Goal: Task Accomplishment & Management: Manage account settings

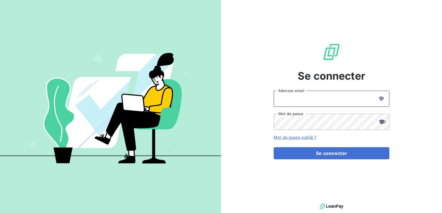
click at [282, 100] on input "Adresse email" at bounding box center [331, 99] width 116 height 16
type input "[EMAIL_ADDRESS][PERSON_NAME][DOMAIN_NAME]"
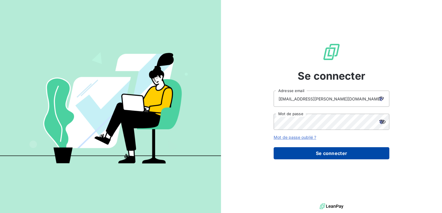
click at [336, 153] on button "Se connecter" at bounding box center [331, 153] width 116 height 12
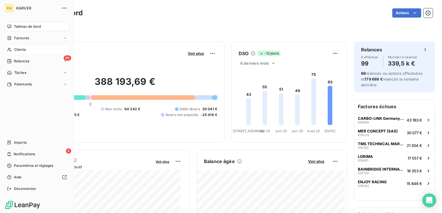
click at [20, 52] on span "Clients" at bounding box center [20, 49] width 12 height 5
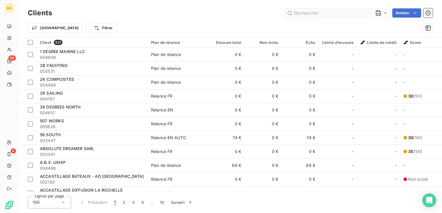
click at [302, 13] on input "text" at bounding box center [327, 12] width 87 height 9
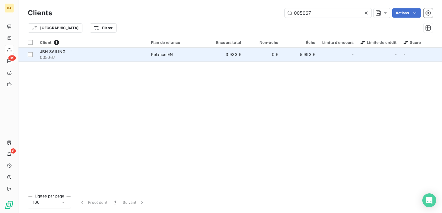
type input "005067"
click at [58, 50] on span "JBH SAILING" at bounding box center [53, 51] width 26 height 5
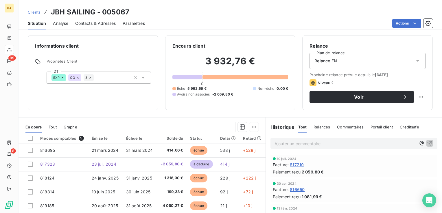
click at [318, 125] on span "Relances" at bounding box center [321, 127] width 16 height 5
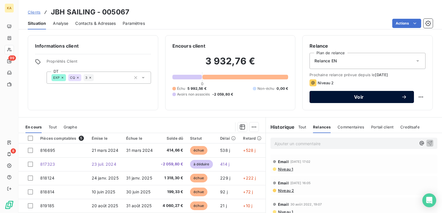
click at [357, 95] on span "Voir" at bounding box center [358, 97] width 85 height 5
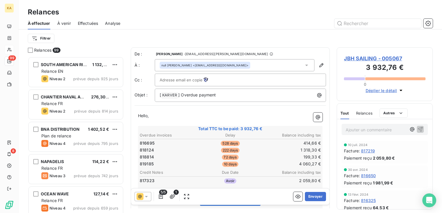
click at [173, 194] on html "KA 99 8 Relances À effectuer À venir Effectuées Analyse Filtrer Relances 99 SOU…" at bounding box center [221, 106] width 442 height 213
click at [172, 195] on icon "button" at bounding box center [172, 196] width 5 height 4
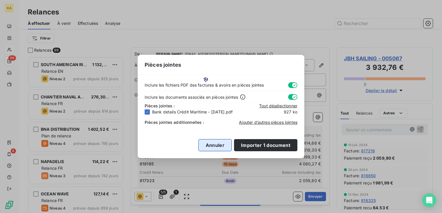
click at [219, 145] on button "Annuler" at bounding box center [214, 145] width 33 height 12
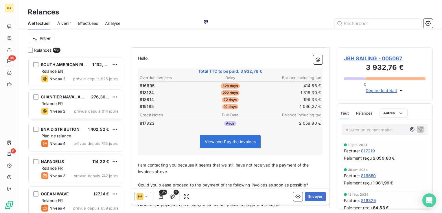
scroll to position [29, 0]
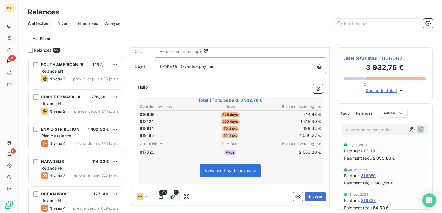
click at [65, 24] on span "À venir" at bounding box center [64, 24] width 14 height 6
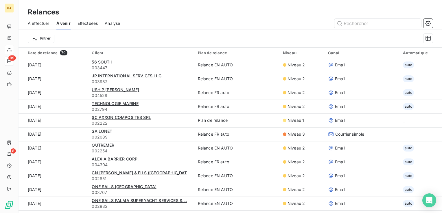
click at [43, 23] on span "À effectuer" at bounding box center [39, 24] width 22 height 6
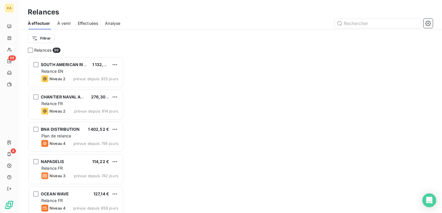
scroll to position [152, 91]
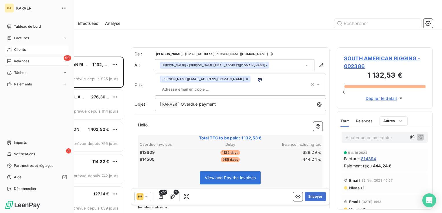
click at [17, 49] on span "Clients" at bounding box center [20, 49] width 12 height 5
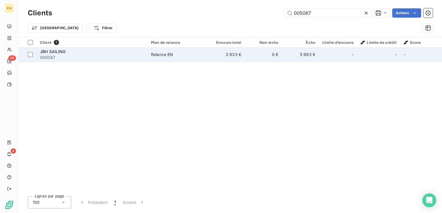
click at [162, 54] on div "Relance EN" at bounding box center [162, 55] width 22 height 6
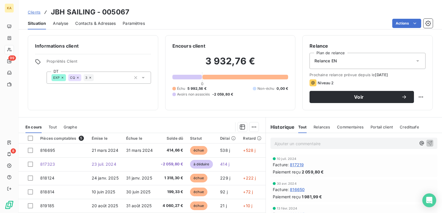
click at [38, 11] on span "Clients" at bounding box center [34, 12] width 13 height 5
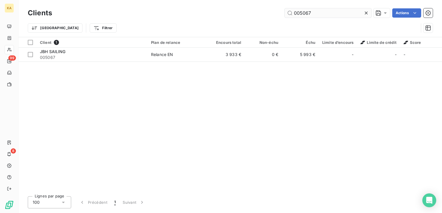
click at [313, 13] on input "005067" at bounding box center [327, 12] width 87 height 9
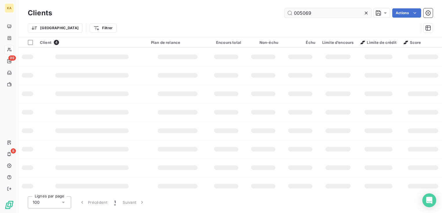
type input "005069"
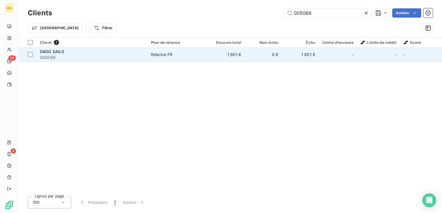
click at [48, 55] on span "005069" at bounding box center [92, 58] width 104 height 6
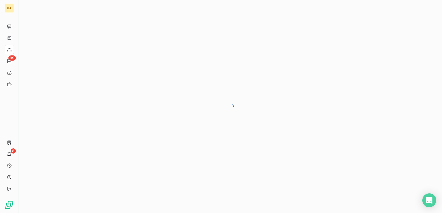
click at [117, 56] on div at bounding box center [229, 106] width 423 height 213
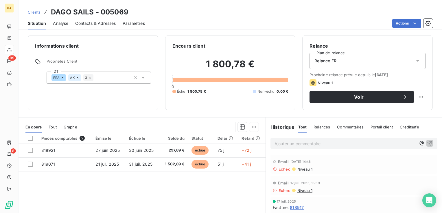
click at [84, 21] on span "Contacts & Adresses" at bounding box center [95, 24] width 40 height 6
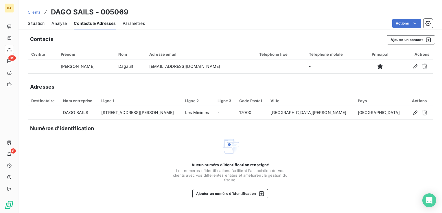
click at [63, 25] on span "Analyse" at bounding box center [58, 24] width 15 height 6
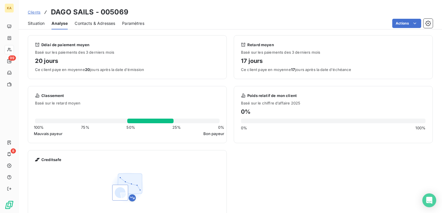
click at [34, 24] on span "Situation" at bounding box center [36, 24] width 17 height 6
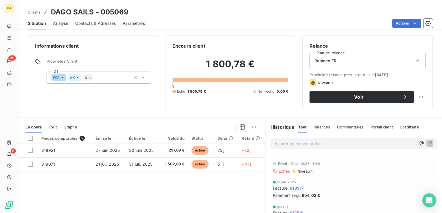
scroll to position [29, 0]
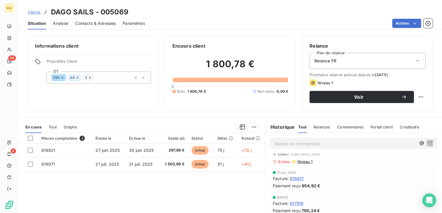
click at [105, 25] on span "Contacts & Adresses" at bounding box center [95, 24] width 40 height 6
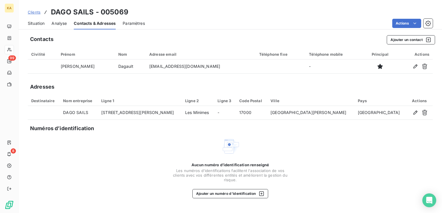
click at [58, 21] on span "Analyse" at bounding box center [58, 24] width 15 height 6
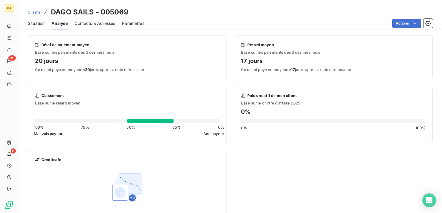
click at [37, 24] on span "Situation" at bounding box center [36, 24] width 17 height 6
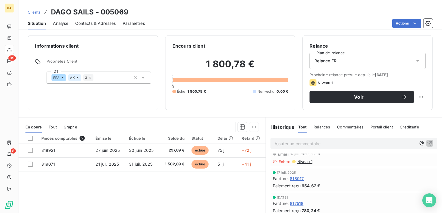
scroll to position [0, 0]
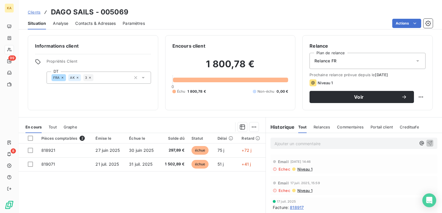
click at [305, 169] on span "Niveau 1" at bounding box center [305, 169] width 16 height 5
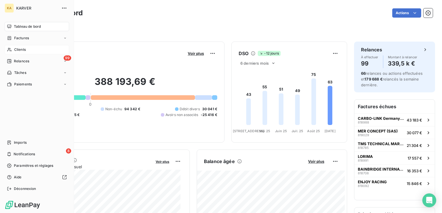
click at [22, 49] on span "Clients" at bounding box center [20, 49] width 12 height 5
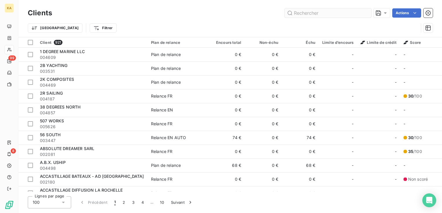
click at [303, 14] on input "text" at bounding box center [327, 12] width 87 height 9
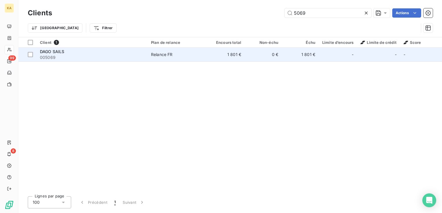
type input "5069"
click at [54, 53] on span "DAGO SAILS" at bounding box center [52, 51] width 25 height 5
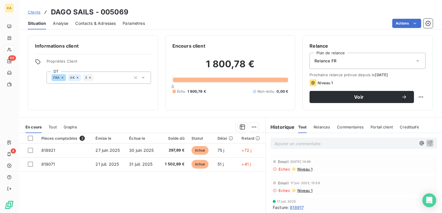
click at [299, 167] on span "Niveau 1" at bounding box center [305, 169] width 16 height 5
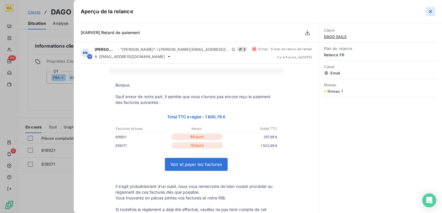
click at [429, 10] on icon "button" at bounding box center [430, 12] width 6 height 6
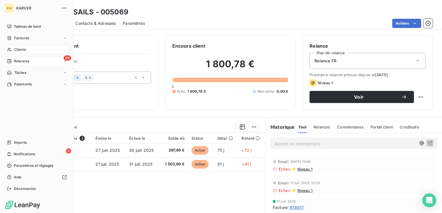
click at [21, 62] on span "Relances" at bounding box center [21, 61] width 15 height 5
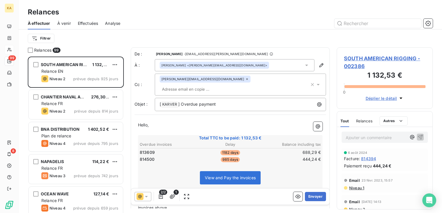
scroll to position [152, 91]
click at [91, 23] on span "Effectuées" at bounding box center [88, 24] width 21 height 6
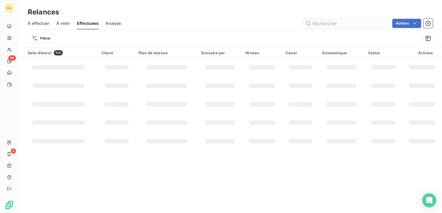
click at [332, 23] on input "text" at bounding box center [346, 23] width 87 height 9
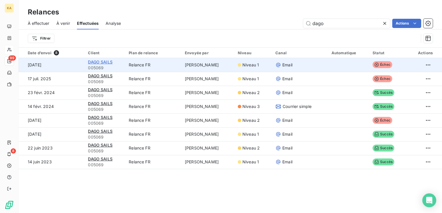
type input "dago"
click at [98, 63] on span "DAGO SAILS" at bounding box center [100, 62] width 25 height 5
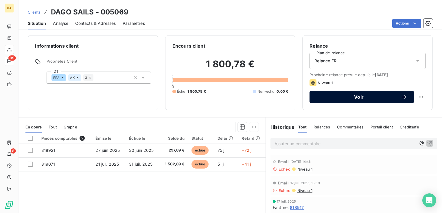
click at [358, 97] on span "Voir" at bounding box center [358, 97] width 85 height 5
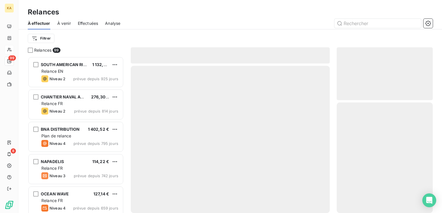
scroll to position [152, 91]
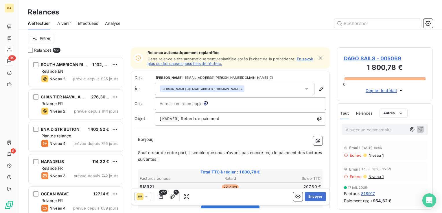
click at [209, 63] on link "En savoir plus sur les causes possibles de l’échec." at bounding box center [230, 61] width 166 height 9
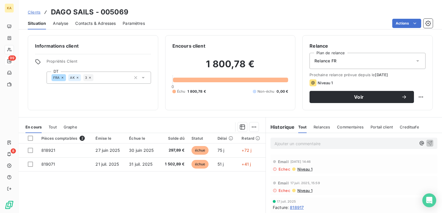
click at [416, 61] on icon at bounding box center [417, 60] width 3 height 1
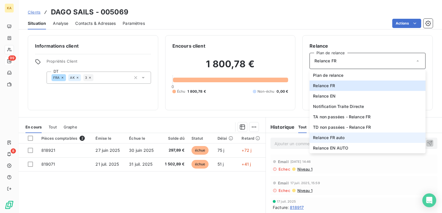
click at [340, 138] on span "Relance FR auto" at bounding box center [329, 138] width 32 height 6
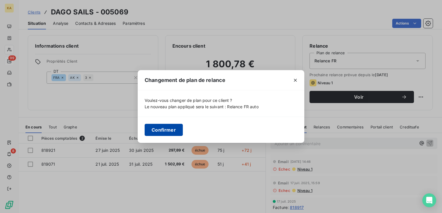
click at [169, 131] on button "Confirmer" at bounding box center [164, 130] width 38 height 12
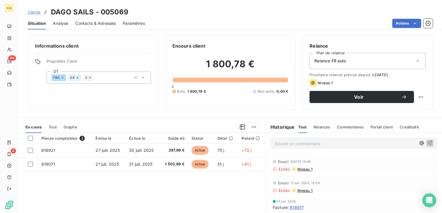
click at [97, 24] on span "Contacts & Adresses" at bounding box center [95, 24] width 40 height 6
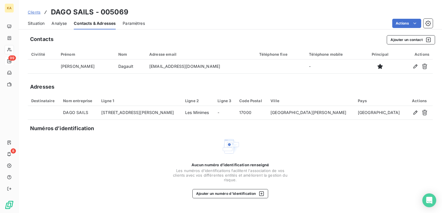
click at [36, 23] on span "Situation" at bounding box center [36, 24] width 17 height 6
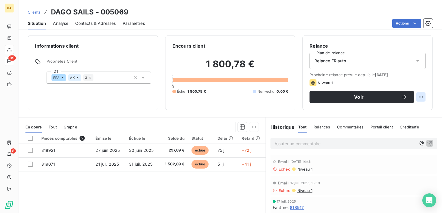
click at [416, 95] on html "KA 99 8 Clients DAGO SAILS - 005069 Situation Analyse Contacts & Adresses Param…" at bounding box center [221, 106] width 442 height 213
click at [407, 110] on div "Replanifier cette action" at bounding box center [392, 109] width 52 height 9
select select "8"
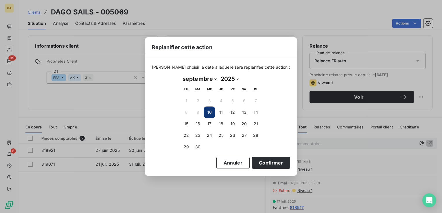
click at [209, 111] on button "10" at bounding box center [209, 113] width 12 height 12
click at [209, 112] on button "10" at bounding box center [209, 113] width 12 height 12
click at [260, 164] on button "Confirmer" at bounding box center [271, 163] width 38 height 12
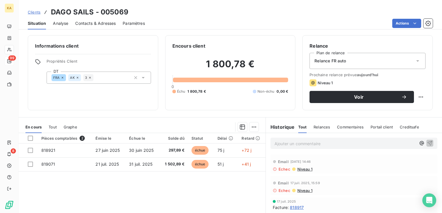
click at [36, 11] on span "Clients" at bounding box center [34, 12] width 13 height 5
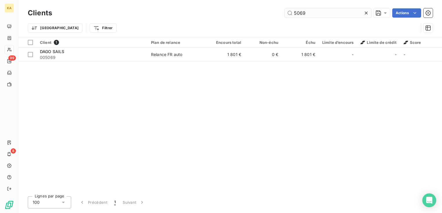
click at [311, 14] on input "5069" at bounding box center [327, 12] width 87 height 9
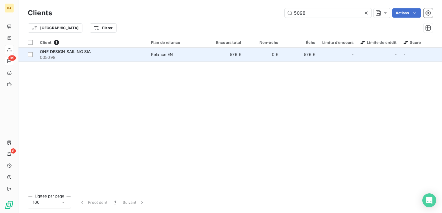
type input "5098"
click at [80, 53] on span "ONE DESIGN SAILING SIA" at bounding box center [65, 51] width 51 height 5
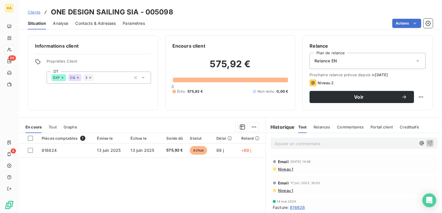
click at [33, 11] on span "Clients" at bounding box center [34, 12] width 13 height 5
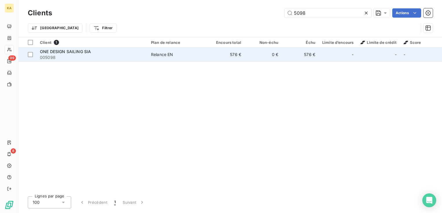
click at [77, 53] on span "ONE DESIGN SAILING SIA" at bounding box center [65, 51] width 51 height 5
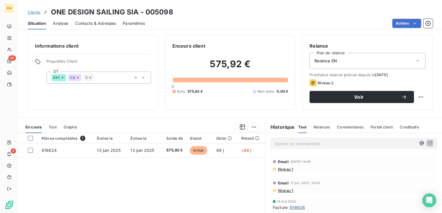
click at [82, 24] on span "Contacts & Adresses" at bounding box center [95, 24] width 40 height 6
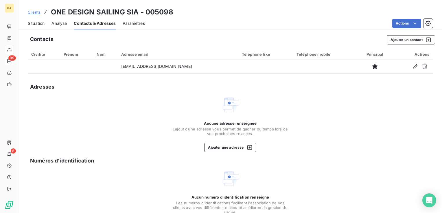
click at [40, 23] on span "Situation" at bounding box center [36, 24] width 17 height 6
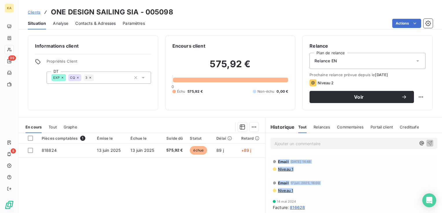
drag, startPoint x: 274, startPoint y: 161, endPoint x: 306, endPoint y: 191, distance: 44.8
click at [306, 191] on div "Email [DATE] 14:48 Niveau 1 Email 17 juil. 2025, 16:00 Niveau 1 14 mai 2024 Fac…" at bounding box center [354, 200] width 176 height 92
copy div "Email [DATE] 14:48 Niveau 1 Email 17 juil. 2025, 16:00 Niveau 1"
click at [414, 59] on icon at bounding box center [417, 61] width 6 height 6
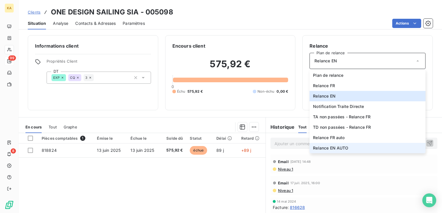
click at [331, 148] on span "Relance EN AUTO" at bounding box center [330, 148] width 35 height 6
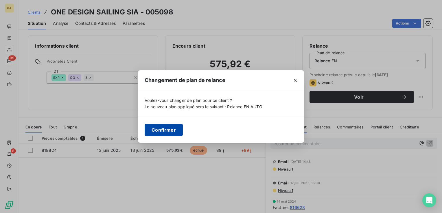
click at [166, 129] on button "Confirmer" at bounding box center [164, 130] width 38 height 12
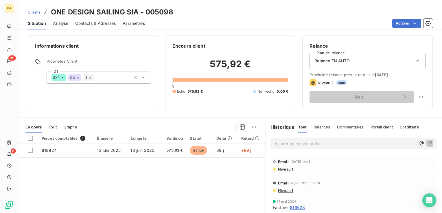
click at [414, 60] on icon at bounding box center [417, 61] width 6 height 6
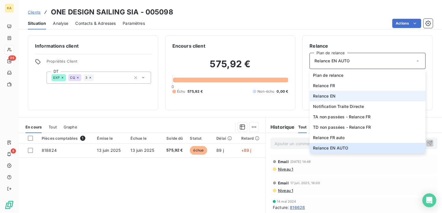
click at [329, 96] on span "Relance EN" at bounding box center [324, 96] width 23 height 6
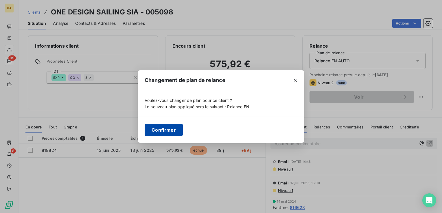
click at [172, 131] on button "Confirmer" at bounding box center [164, 130] width 38 height 12
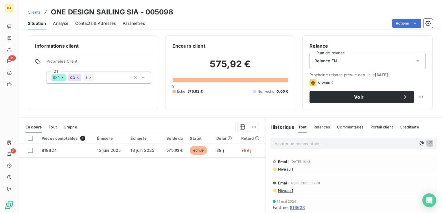
click at [34, 13] on span "Clients" at bounding box center [34, 12] width 13 height 5
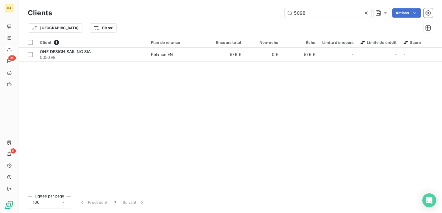
drag, startPoint x: 307, startPoint y: 12, endPoint x: 270, endPoint y: 8, distance: 36.9
click at [271, 10] on div "5098 Actions" at bounding box center [245, 12] width 373 height 9
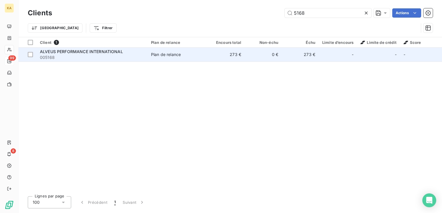
type input "5168"
click at [87, 53] on span "ALVEUS PERFORMANCE INTERNATIONAL" at bounding box center [81, 51] width 83 height 5
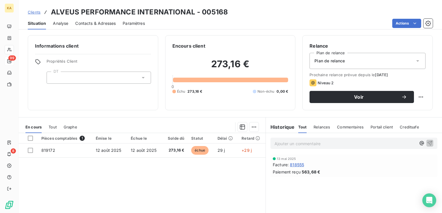
click at [91, 23] on span "Contacts & Adresses" at bounding box center [95, 24] width 40 height 6
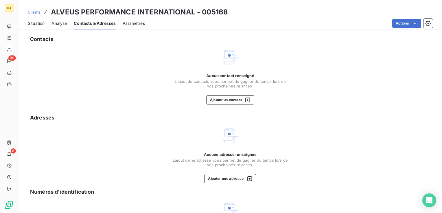
click at [61, 22] on span "Analyse" at bounding box center [58, 24] width 15 height 6
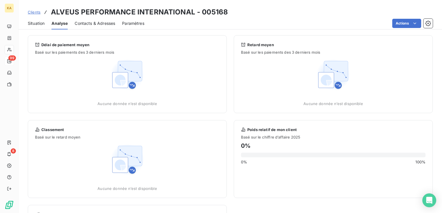
click at [39, 24] on span "Situation" at bounding box center [36, 24] width 17 height 6
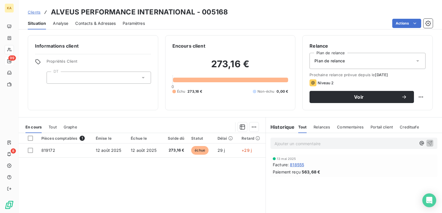
click at [416, 61] on icon at bounding box center [417, 60] width 3 height 1
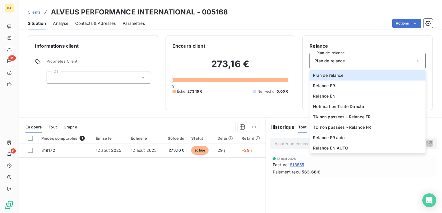
click at [431, 68] on div "Informations client Propriétés Client DT Encours client 273,16 € 0 Échu 273,16 …" at bounding box center [229, 72] width 423 height 75
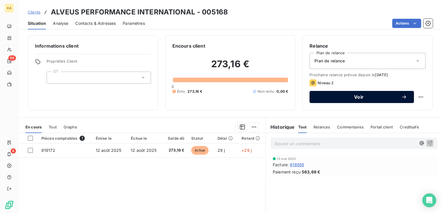
click at [359, 96] on span "Voir" at bounding box center [358, 97] width 85 height 5
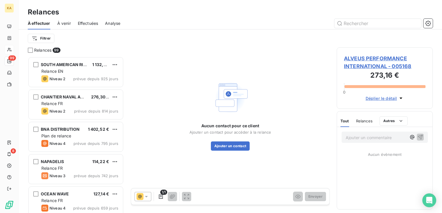
scroll to position [152, 91]
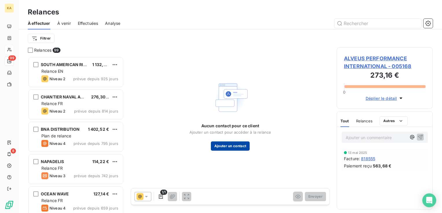
click at [227, 146] on button "Ajouter un contact" at bounding box center [230, 146] width 39 height 9
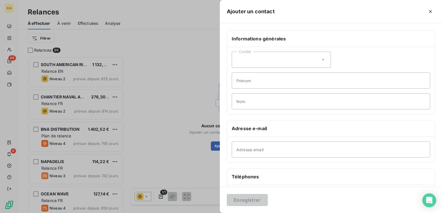
click at [320, 61] on icon at bounding box center [323, 60] width 6 height 6
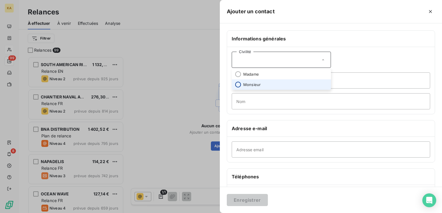
click at [238, 85] on input "radio" at bounding box center [238, 85] width 6 height 6
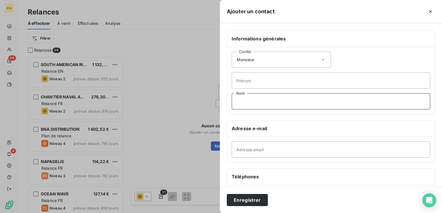
click at [245, 102] on input "Nom" at bounding box center [330, 101] width 198 height 16
paste input "[PERSON_NAME]"
type input "[PERSON_NAME]"
click at [252, 82] on input "Prénom" at bounding box center [330, 81] width 198 height 16
type input "[PERSON_NAME]"
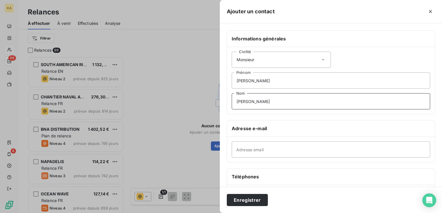
click at [270, 100] on input "[PERSON_NAME]" at bounding box center [330, 101] width 198 height 16
type input "[PERSON_NAME]"
click at [245, 150] on input "Adresse email" at bounding box center [330, 150] width 198 height 16
paste input "[EMAIL_ADDRESS][DOMAIN_NAME]"
type input "[EMAIL_ADDRESS][DOMAIN_NAME]"
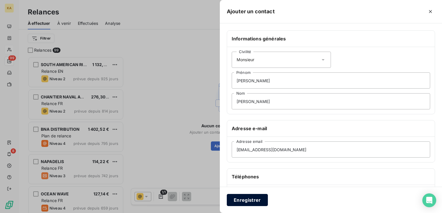
click at [250, 200] on button "Enregistrer" at bounding box center [247, 200] width 41 height 12
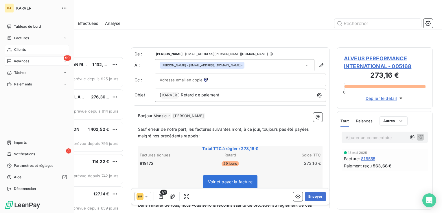
click at [17, 48] on span "Clients" at bounding box center [20, 49] width 12 height 5
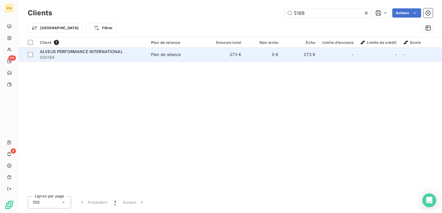
click at [89, 51] on span "ALVEUS PERFORMANCE INTERNATIONAL" at bounding box center [81, 51] width 83 height 5
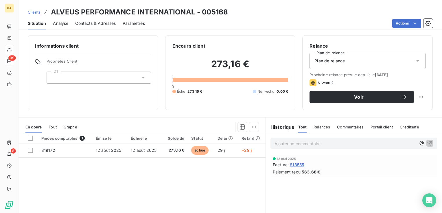
click at [414, 62] on icon at bounding box center [417, 61] width 6 height 6
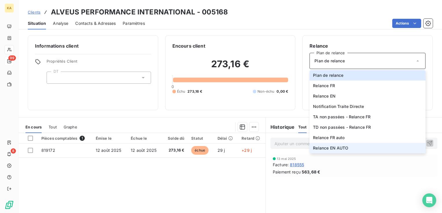
click at [332, 149] on span "Relance EN AUTO" at bounding box center [330, 148] width 35 height 6
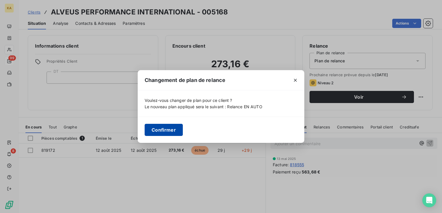
click at [169, 130] on button "Confirmer" at bounding box center [164, 130] width 38 height 12
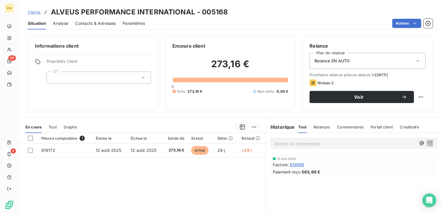
click at [414, 61] on icon at bounding box center [417, 61] width 6 height 6
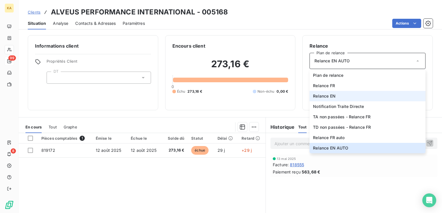
click at [328, 95] on span "Relance EN" at bounding box center [324, 96] width 23 height 6
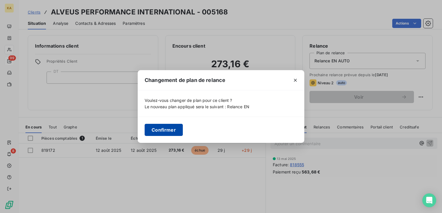
click at [165, 128] on button "Confirmer" at bounding box center [164, 130] width 38 height 12
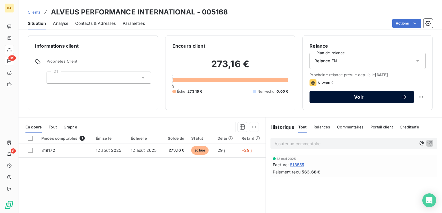
click at [359, 97] on span "Voir" at bounding box center [358, 97] width 85 height 5
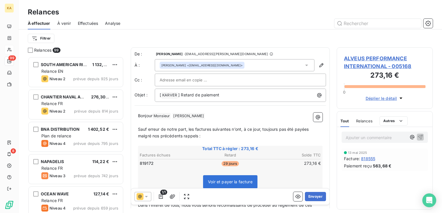
scroll to position [152, 91]
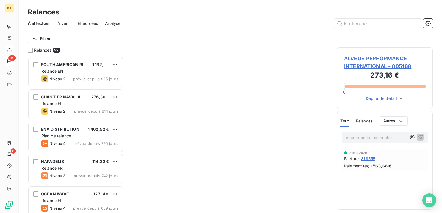
click at [283, 110] on div at bounding box center [230, 127] width 199 height 161
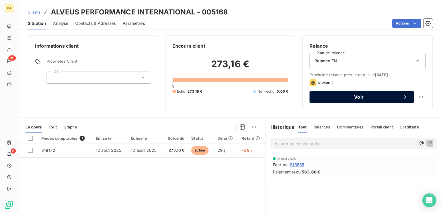
click at [355, 95] on span "Voir" at bounding box center [358, 97] width 85 height 5
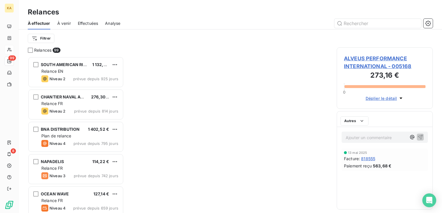
scroll to position [152, 91]
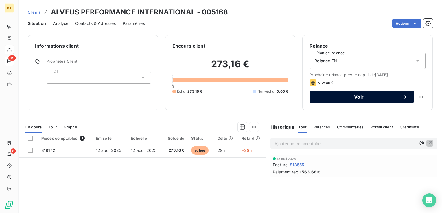
click at [364, 96] on span "Voir" at bounding box center [358, 97] width 85 height 5
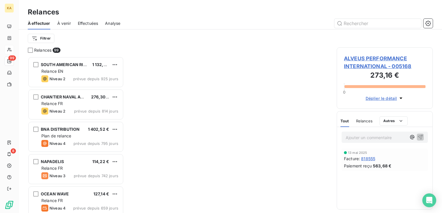
scroll to position [152, 91]
click at [284, 91] on div at bounding box center [230, 127] width 199 height 161
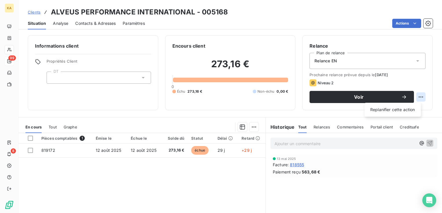
click at [419, 97] on html "KA 99 8 Clients ALVEUS PERFORMANCE INTERNATIONAL - 005168 Situation Analyse Con…" at bounding box center [221, 106] width 442 height 213
click at [405, 108] on div "Replanifier cette action" at bounding box center [392, 109] width 52 height 9
select select "8"
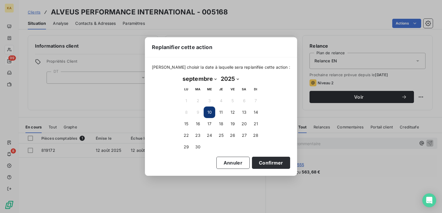
click at [208, 112] on button "10" at bounding box center [209, 113] width 12 height 12
click at [261, 162] on button "Confirmer" at bounding box center [271, 163] width 38 height 12
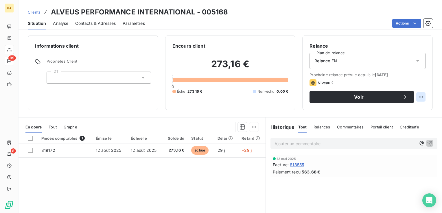
click at [413, 95] on html "KA 99 8 Clients ALVEUS PERFORMANCE INTERNATIONAL - 005168 Situation Analyse Con…" at bounding box center [221, 106] width 442 height 213
click at [403, 108] on div "Replanifier cette action" at bounding box center [392, 109] width 52 height 9
select select "8"
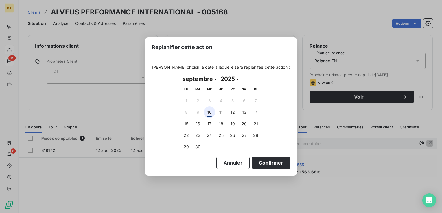
click at [209, 112] on button "10" at bounding box center [209, 113] width 12 height 12
click at [264, 163] on button "Confirmer" at bounding box center [271, 163] width 38 height 12
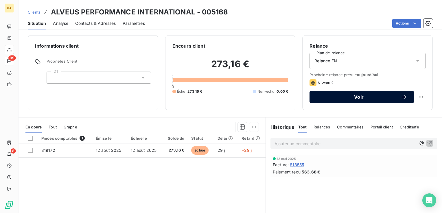
click at [356, 96] on span "Voir" at bounding box center [358, 97] width 85 height 5
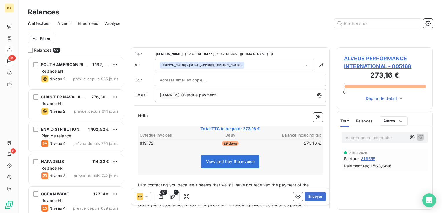
scroll to position [152, 91]
click at [145, 195] on icon at bounding box center [146, 197] width 6 height 6
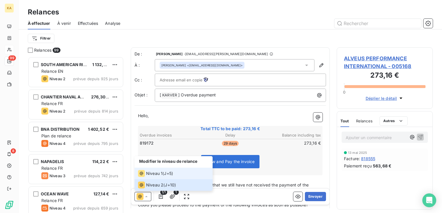
click at [157, 172] on span "Niveau 1" at bounding box center [154, 174] width 16 height 6
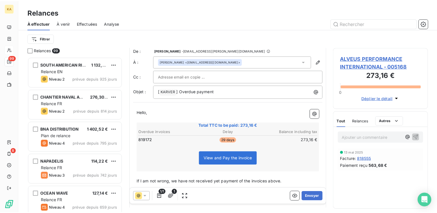
scroll to position [0, 0]
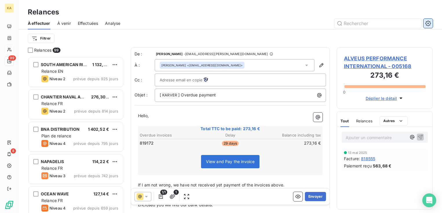
click at [426, 22] on icon "button" at bounding box center [428, 24] width 6 height 6
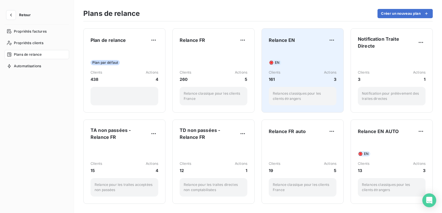
click at [310, 97] on p "Relances classiques pour les clients étrangers" at bounding box center [303, 96] width 60 height 10
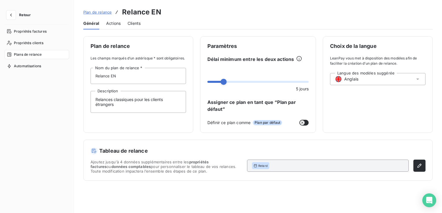
click at [116, 23] on span "Actions" at bounding box center [113, 24] width 14 height 6
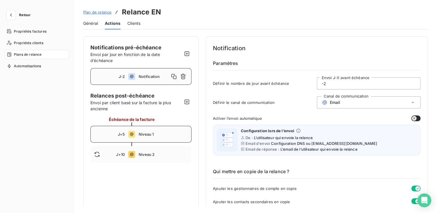
click at [149, 133] on span "Niveau 1" at bounding box center [163, 134] width 49 height 5
type input "5"
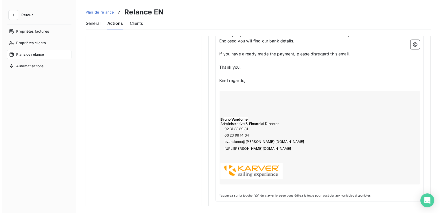
scroll to position [474, 0]
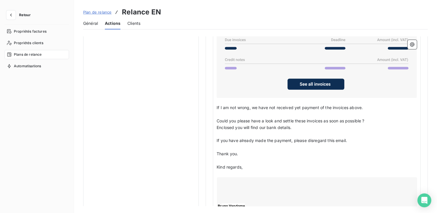
click at [94, 21] on span "Général" at bounding box center [90, 24] width 15 height 6
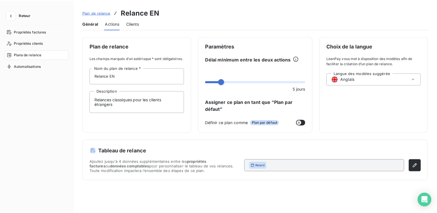
scroll to position [0, 0]
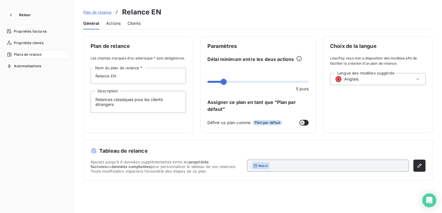
click at [109, 25] on span "Actions" at bounding box center [113, 24] width 14 height 6
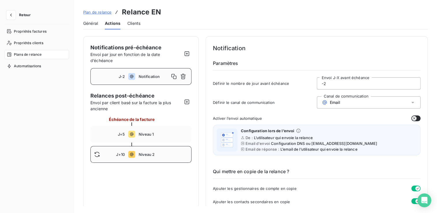
click at [142, 156] on span "Niveau 2" at bounding box center [163, 154] width 49 height 5
type input "10"
click at [132, 23] on span "Clients" at bounding box center [133, 24] width 13 height 6
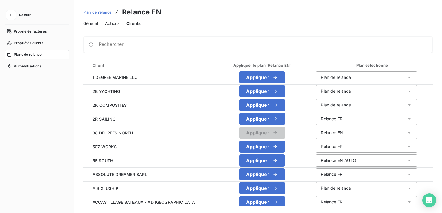
click at [92, 24] on span "Général" at bounding box center [90, 24] width 15 height 6
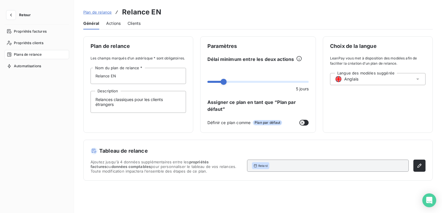
click at [119, 23] on span "Actions" at bounding box center [113, 24] width 14 height 6
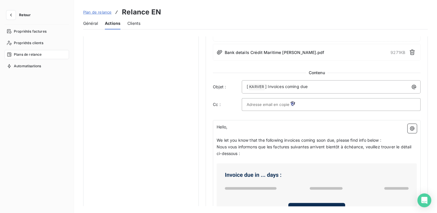
scroll to position [289, 0]
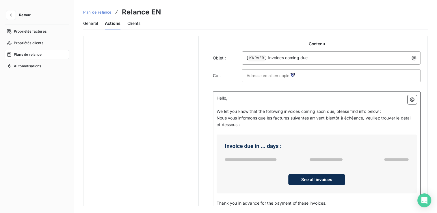
click at [218, 117] on span "Nous vous informons que les factures suivantes arrivent bientôt à échéance, veu…" at bounding box center [315, 122] width 196 height 12
click at [251, 100] on p "Hello," at bounding box center [317, 98] width 200 height 7
click at [392, 112] on p "We let you know that the following invoices coming soon due, please find info b…" at bounding box center [317, 111] width 200 height 7
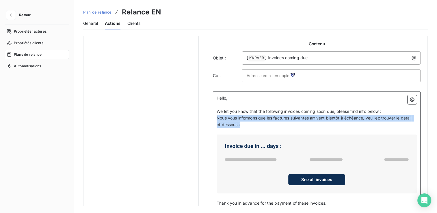
drag, startPoint x: 217, startPoint y: 117, endPoint x: 271, endPoint y: 123, distance: 53.5
click at [271, 123] on p "Nous vous informons que les factures suivantes arrivent bientôt à échéance, veu…" at bounding box center [317, 121] width 200 height 13
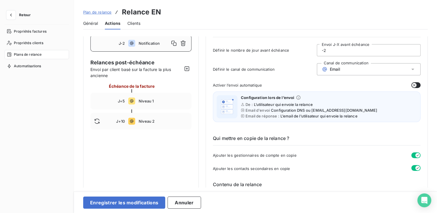
scroll to position [33, 0]
click at [149, 104] on div "J+5 Niveau 1" at bounding box center [140, 101] width 101 height 17
type input "5"
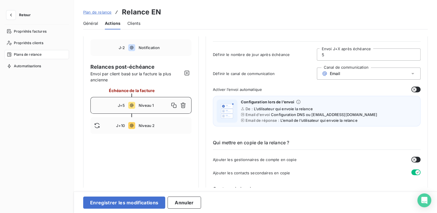
scroll to position [0, 0]
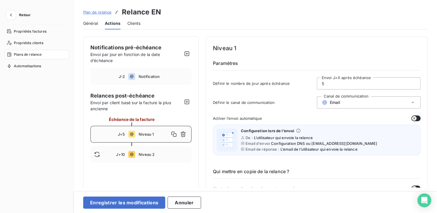
click at [27, 54] on span "Plans de relance" at bounding box center [28, 54] width 28 height 5
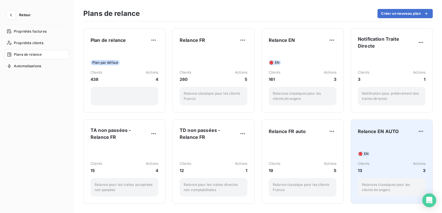
click at [391, 164] on div "Clients 13 Actions 3" at bounding box center [391, 167] width 68 height 12
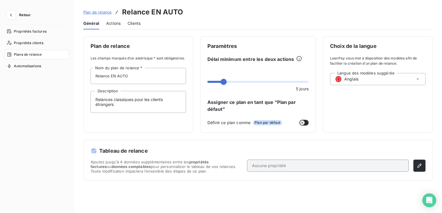
click at [112, 24] on span "Actions" at bounding box center [113, 24] width 14 height 6
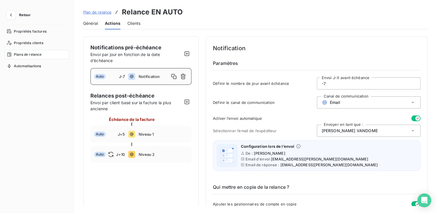
click at [147, 74] on span "Notification" at bounding box center [154, 76] width 31 height 5
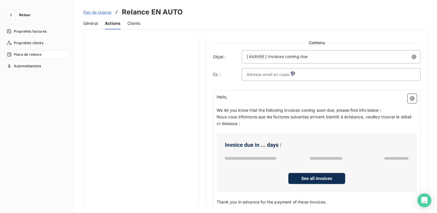
scroll to position [318, 0]
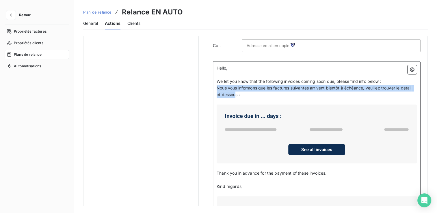
drag, startPoint x: 216, startPoint y: 88, endPoint x: 235, endPoint y: 95, distance: 19.4
click at [235, 95] on span "Nous vous informons que les factures suivantes arrivent bientôt à échéance, veu…" at bounding box center [315, 92] width 196 height 12
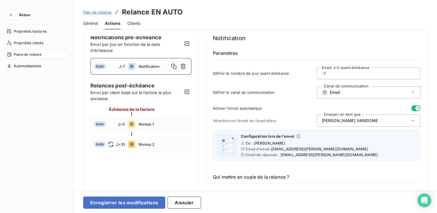
scroll to position [0, 0]
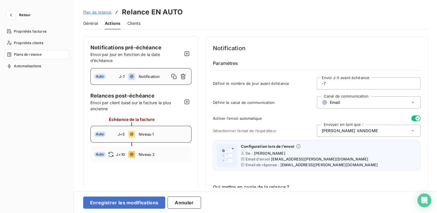
click at [136, 138] on div "Auto J+5 Niveau 1" at bounding box center [140, 134] width 101 height 17
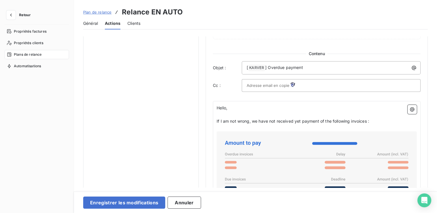
scroll to position [376, 0]
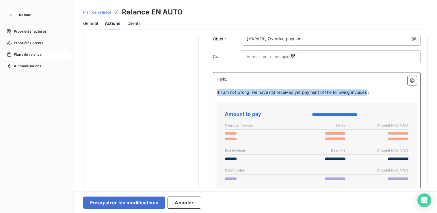
drag, startPoint x: 368, startPoint y: 92, endPoint x: 215, endPoint y: 90, distance: 152.3
copy span "If I am not wrong, we have not received yet payment of the following invoices"
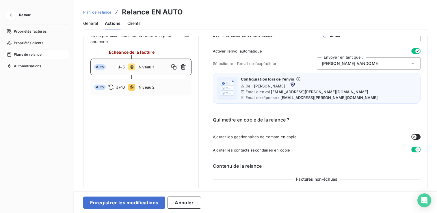
scroll to position [29, 0]
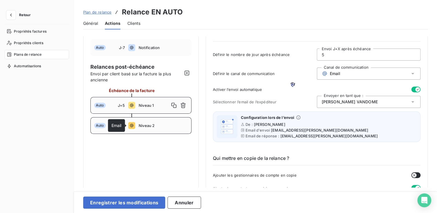
click at [135, 126] on div "Auto J+10 Niveau 2" at bounding box center [140, 125] width 101 height 17
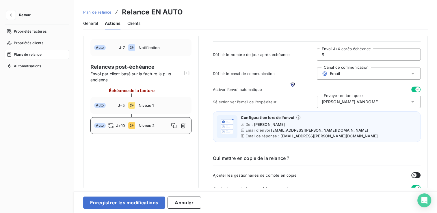
type input "10"
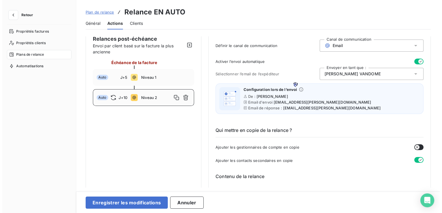
scroll to position [0, 0]
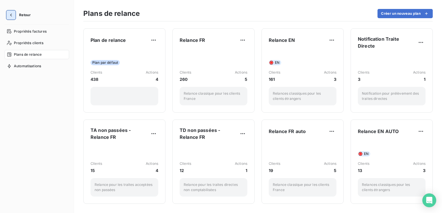
click at [11, 18] on button "button" at bounding box center [10, 14] width 9 height 9
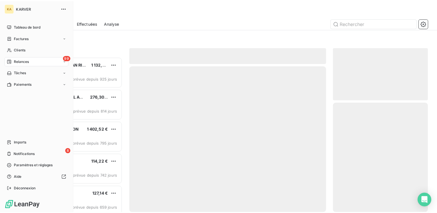
scroll to position [152, 91]
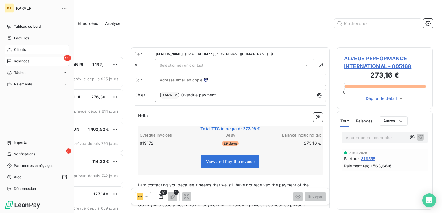
click at [17, 49] on span "Clients" at bounding box center [20, 49] width 12 height 5
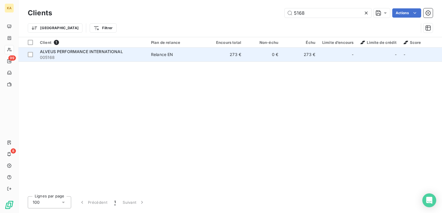
click at [122, 51] on span "ALVEUS PERFORMANCE INTERNATIONAL" at bounding box center [81, 51] width 83 height 5
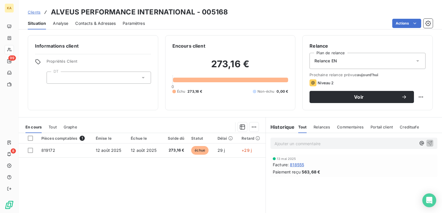
click at [414, 60] on icon at bounding box center [417, 61] width 6 height 6
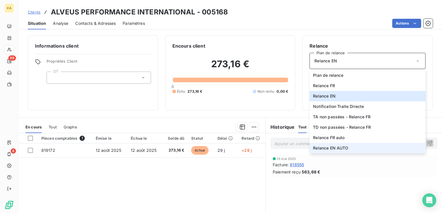
click at [341, 147] on span "Relance EN AUTO" at bounding box center [330, 148] width 35 height 6
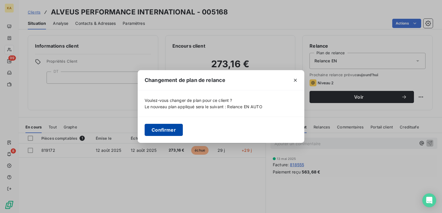
click at [162, 131] on button "Confirmer" at bounding box center [164, 130] width 38 height 12
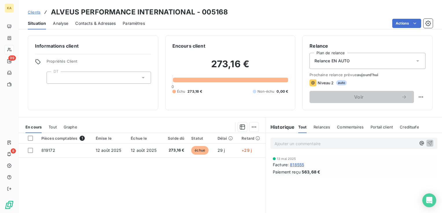
click at [414, 60] on icon at bounding box center [417, 61] width 6 height 6
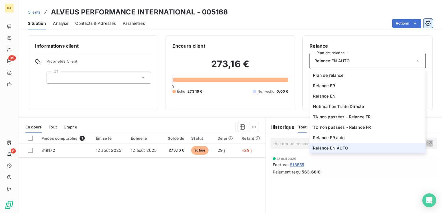
click at [429, 23] on icon "button" at bounding box center [428, 24] width 6 height 6
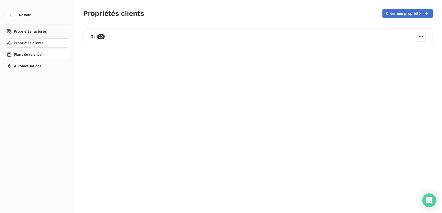
click at [29, 54] on span "Plans de relance" at bounding box center [28, 54] width 28 height 5
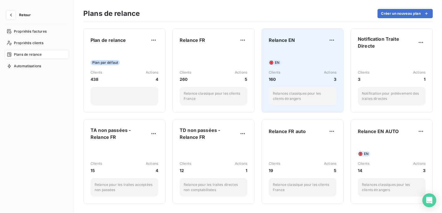
click at [282, 93] on p "Relances classiques pour les clients étrangers" at bounding box center [303, 96] width 60 height 10
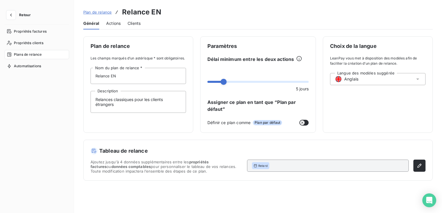
click at [112, 23] on span "Actions" at bounding box center [113, 24] width 14 height 6
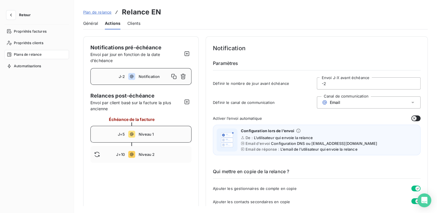
click at [138, 132] on div "J+5 Niveau 1" at bounding box center [140, 134] width 101 height 17
type input "5"
click at [138, 132] on div "J+5 Niveau 1" at bounding box center [140, 134] width 101 height 17
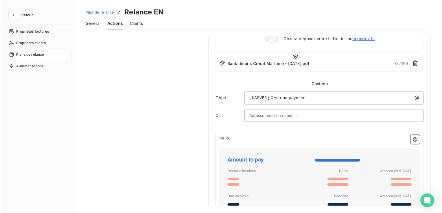
scroll to position [260, 0]
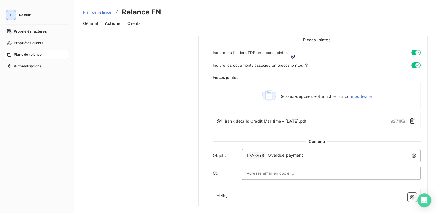
click at [13, 14] on icon "button" at bounding box center [11, 15] width 6 height 6
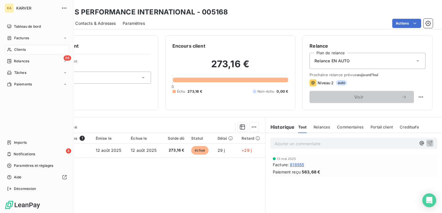
click at [22, 52] on span "Clients" at bounding box center [20, 49] width 12 height 5
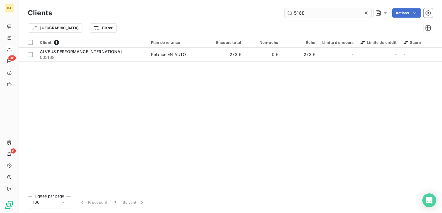
click at [312, 12] on input "5168" at bounding box center [327, 12] width 87 height 9
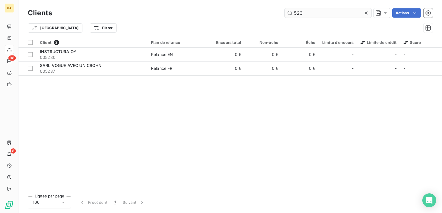
click at [302, 12] on input "523" at bounding box center [327, 12] width 87 height 9
click at [299, 12] on input "523" at bounding box center [327, 12] width 87 height 9
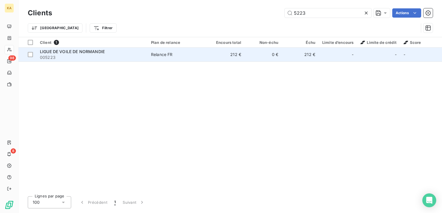
type input "5223"
click at [86, 53] on span "LIGUE DE VOILE DE NORMANDIE" at bounding box center [72, 51] width 65 height 5
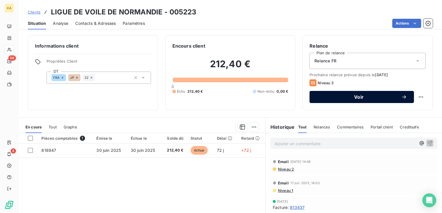
click at [357, 95] on span "Voir" at bounding box center [358, 97] width 85 height 5
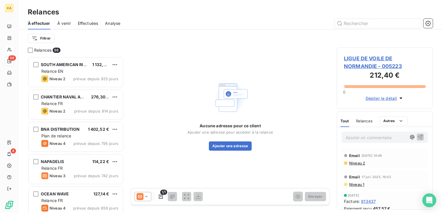
scroll to position [152, 91]
click at [225, 147] on button "Ajouter une adresse" at bounding box center [230, 146] width 42 height 9
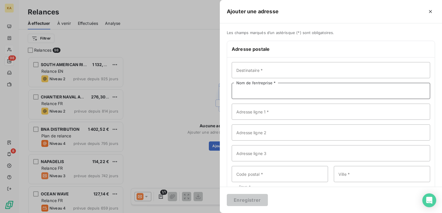
paste input "LIGUE DE VOILE DE NORMANDIE"
type input "LIGUE DE VOILE DE NORMANDIE"
click at [248, 72] on input "Destinataire *" at bounding box center [330, 70] width 198 height 16
paste input "CHATEAU [PERSON_NAME]"
click at [236, 71] on input "CHATEAU [PERSON_NAME]" at bounding box center [330, 70] width 198 height 16
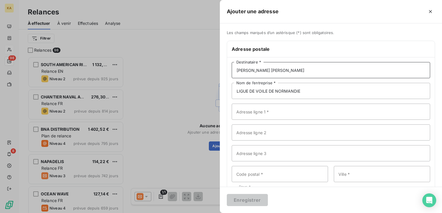
click at [288, 70] on input "[PERSON_NAME] [PERSON_NAME]" at bounding box center [330, 70] width 198 height 16
type input "[PERSON_NAME]"
click at [241, 115] on input "Adresse ligne 1 *" at bounding box center [330, 112] width 198 height 16
paste input "QUAI [PERSON_NAME]"
type input "QUAI [PERSON_NAME]"
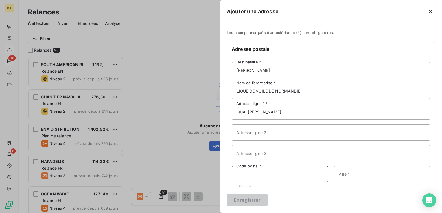
click at [247, 172] on input "Code postal *" at bounding box center [279, 174] width 96 height 16
type input "76600"
click at [369, 175] on input "Ville *" at bounding box center [382, 174] width 96 height 16
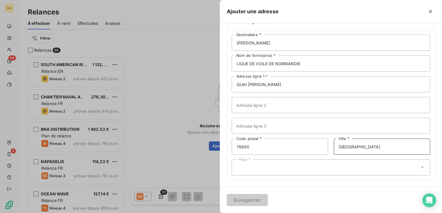
type input "[GEOGRAPHIC_DATA]"
click at [420, 167] on icon at bounding box center [421, 167] width 3 height 1
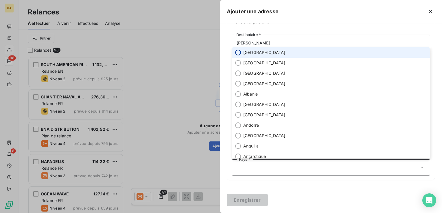
click at [239, 51] on input "radio" at bounding box center [238, 53] width 6 height 6
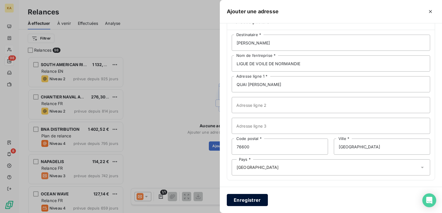
click at [253, 200] on button "Enregistrer" at bounding box center [247, 200] width 41 height 12
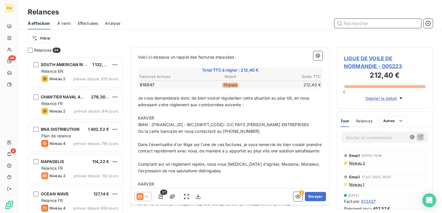
scroll to position [116, 0]
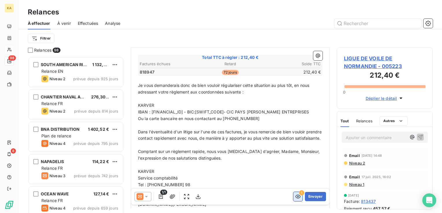
click at [295, 194] on icon "button" at bounding box center [298, 197] width 6 height 6
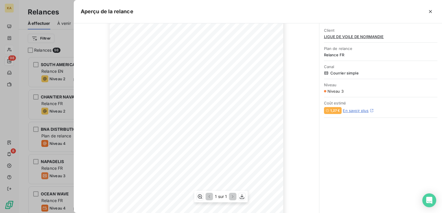
scroll to position [0, 0]
click at [430, 10] on icon "button" at bounding box center [430, 12] width 6 height 6
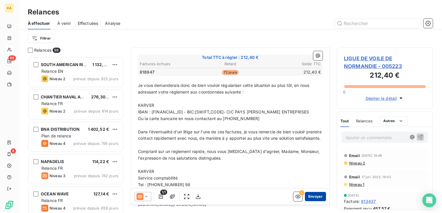
click at [311, 196] on button "Envoyer" at bounding box center [315, 196] width 21 height 9
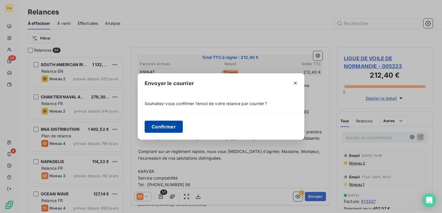
click at [170, 127] on button "Confirmer" at bounding box center [164, 127] width 38 height 12
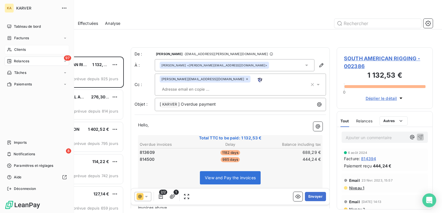
click at [17, 62] on span "Relances" at bounding box center [21, 61] width 15 height 5
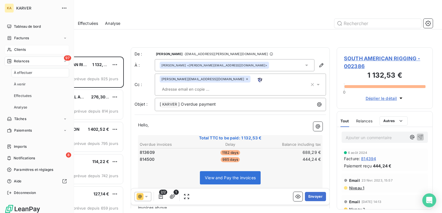
click at [19, 49] on span "Clients" at bounding box center [20, 49] width 12 height 5
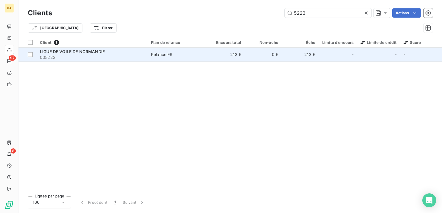
click at [164, 53] on div "Relance FR" at bounding box center [162, 55] width 22 height 6
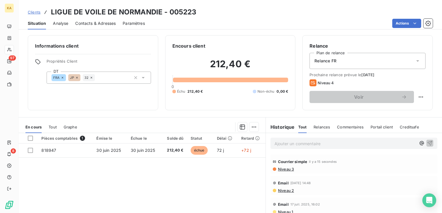
click at [414, 60] on icon at bounding box center [417, 61] width 6 height 6
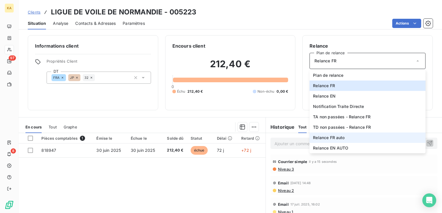
click at [329, 137] on span "Relance FR auto" at bounding box center [329, 138] width 32 height 6
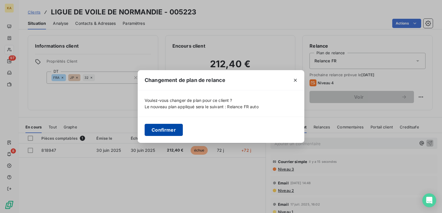
click at [162, 129] on button "Confirmer" at bounding box center [164, 130] width 38 height 12
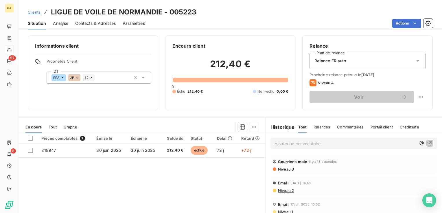
click at [35, 13] on span "Clients" at bounding box center [34, 12] width 13 height 5
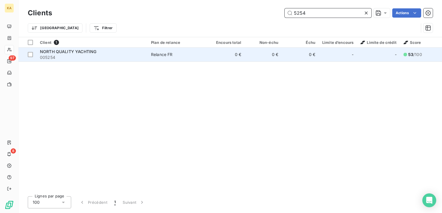
type input "5254"
click at [68, 54] on span "NORTH QUALITY YACHTING" at bounding box center [68, 51] width 56 height 5
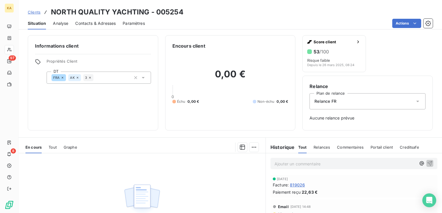
click at [34, 13] on span "Clients" at bounding box center [34, 12] width 13 height 5
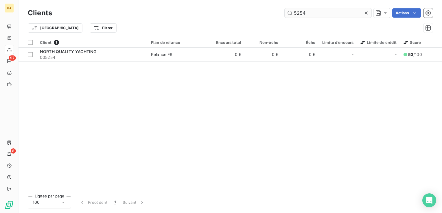
click at [310, 13] on input "5254" at bounding box center [327, 12] width 87 height 9
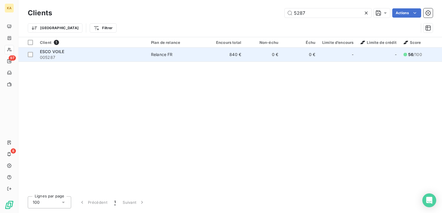
type input "5287"
click at [235, 55] on td "840 €" at bounding box center [226, 55] width 37 height 14
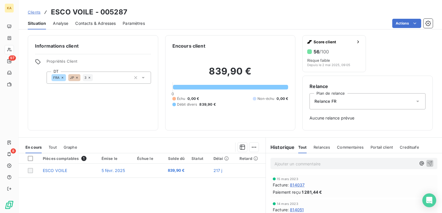
click at [33, 13] on span "Clients" at bounding box center [34, 12] width 13 height 5
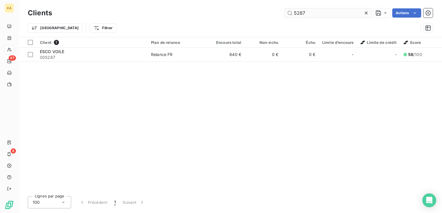
click at [306, 13] on input "5287" at bounding box center [327, 12] width 87 height 9
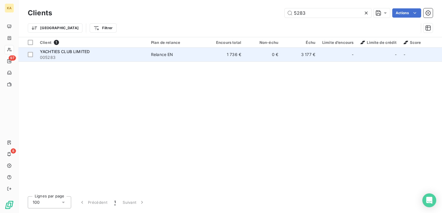
type input "5283"
click at [81, 48] on td "YACHTIES CLUB LIMITED 005283" at bounding box center [91, 55] width 111 height 14
